Goal: Transaction & Acquisition: Download file/media

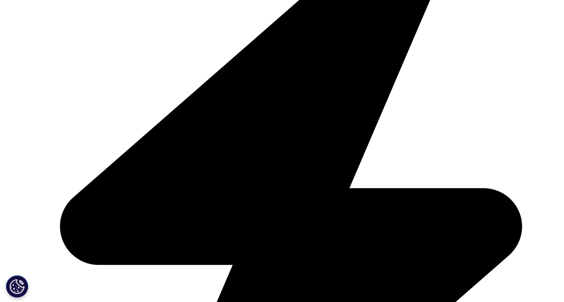
scroll to position [308, 0]
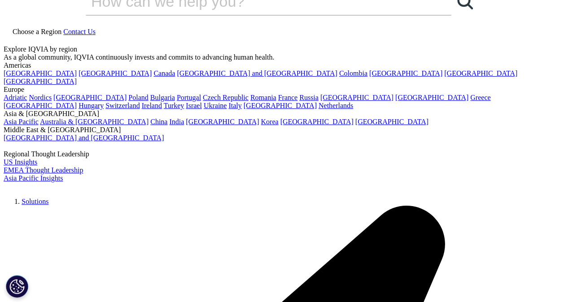
scroll to position [19, 0]
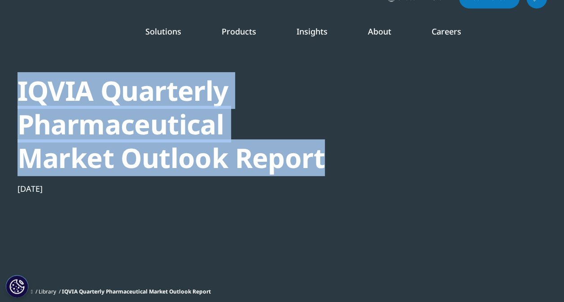
drag, startPoint x: 19, startPoint y: 91, endPoint x: 326, endPoint y: 163, distance: 315.4
click at [326, 163] on div "IQVIA Quarterly Pharmaceutical Market Outlook Report Nov 17, 2024" at bounding box center [283, 176] width 530 height 215
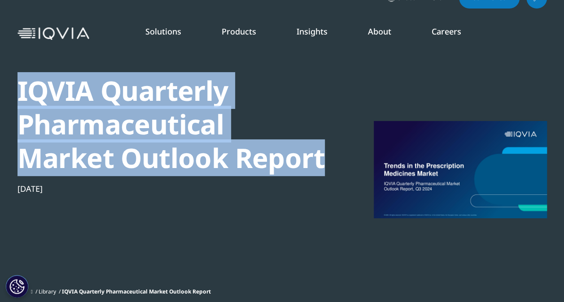
copy div "IQVIA Quarterly Pharmaceutical Market Outlook Report"
click at [272, 171] on div "IQVIA Quarterly Pharmaceutical Market Outlook Report" at bounding box center [172, 124] width 308 height 101
drag, startPoint x: 304, startPoint y: 166, endPoint x: 12, endPoint y: 101, distance: 299.6
click at [12, 101] on section "IQVIA Quarterly Pharmaceutical Market Outlook Report Nov 17, 2024 Library IQVIA…" at bounding box center [282, 144] width 564 height 327
copy div "IQVIA Quarterly Pharmaceutical Market Outlook Report"
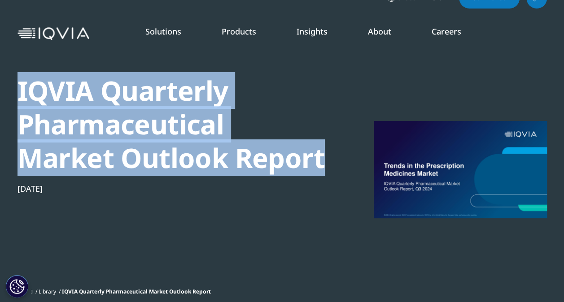
copy div "IQVIA Quarterly Pharmaceutical Market Outlook Report"
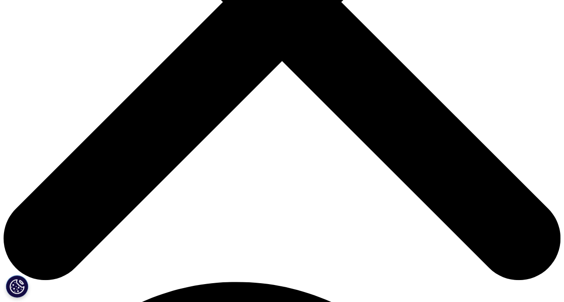
scroll to position [293, 0]
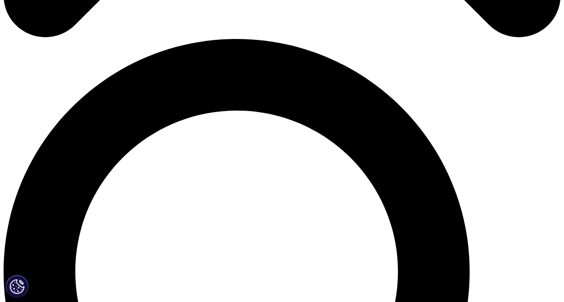
scroll to position [534, 0]
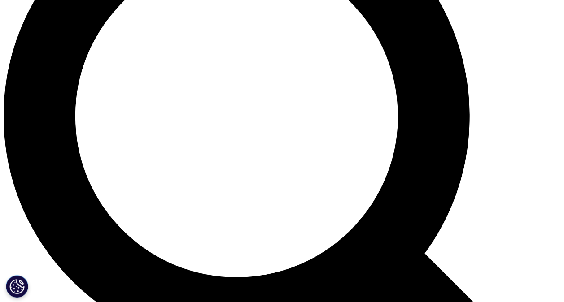
scroll to position [698, 0]
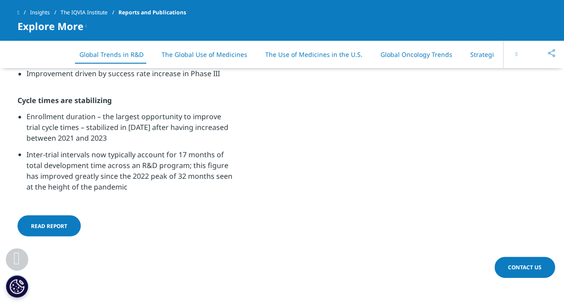
click at [57, 229] on span "Read report" at bounding box center [49, 226] width 36 height 8
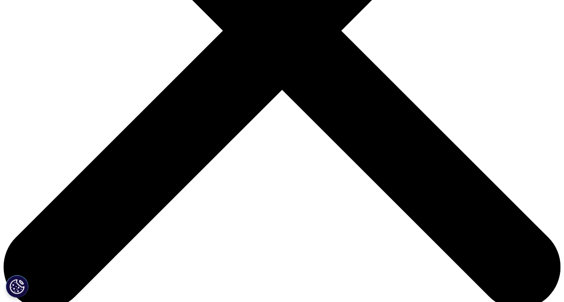
scroll to position [262, 0]
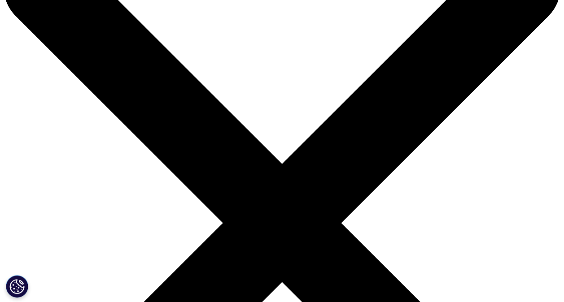
scroll to position [66, 0]
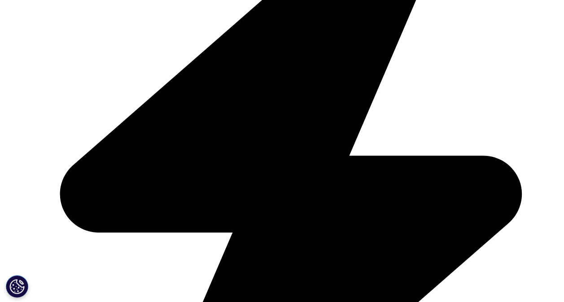
scroll to position [1253, 0]
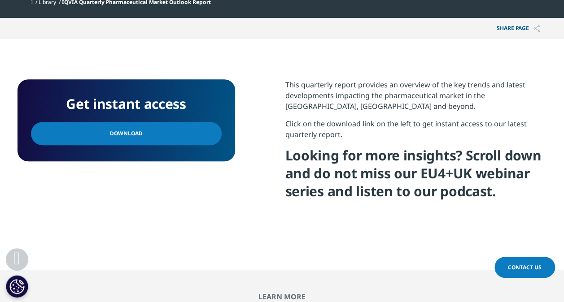
scroll to position [288, 0]
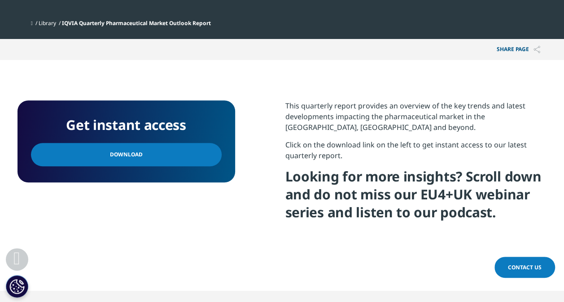
click at [168, 154] on link "Download" at bounding box center [126, 154] width 191 height 23
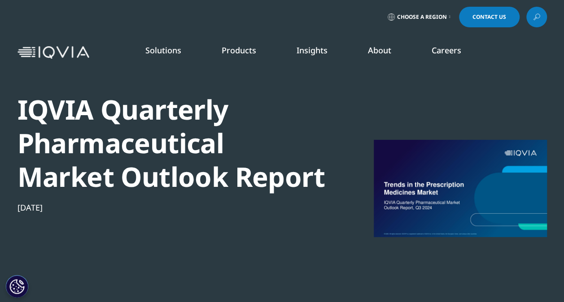
scroll to position [7, 0]
